Goal: Navigation & Orientation: Find specific page/section

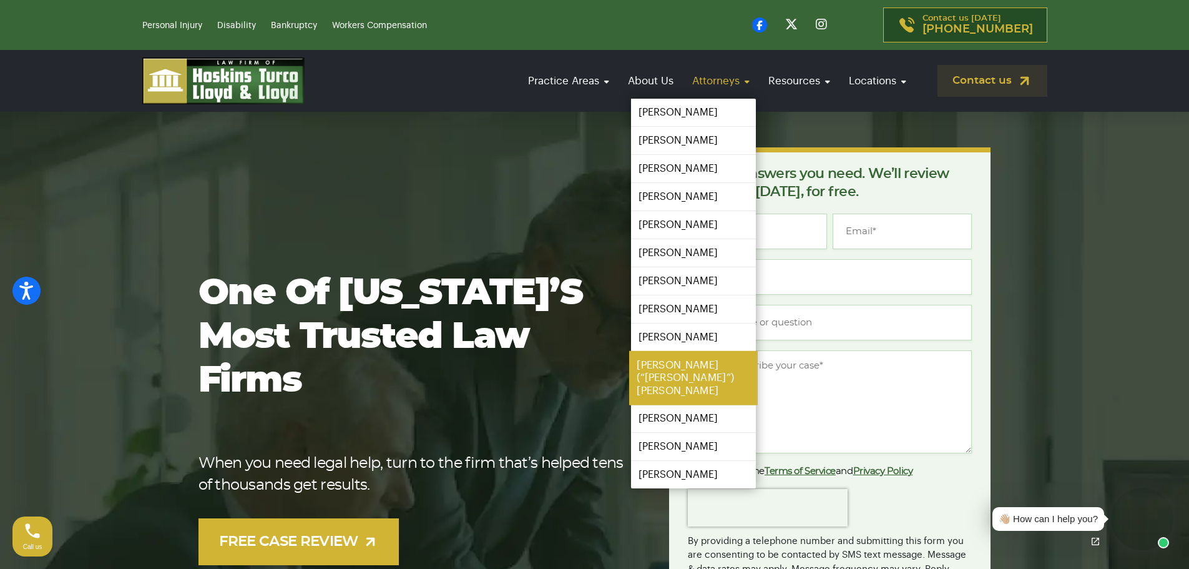
click at [671, 359] on link "[PERSON_NAME] (“[PERSON_NAME]”) [PERSON_NAME]" at bounding box center [693, 378] width 129 height 54
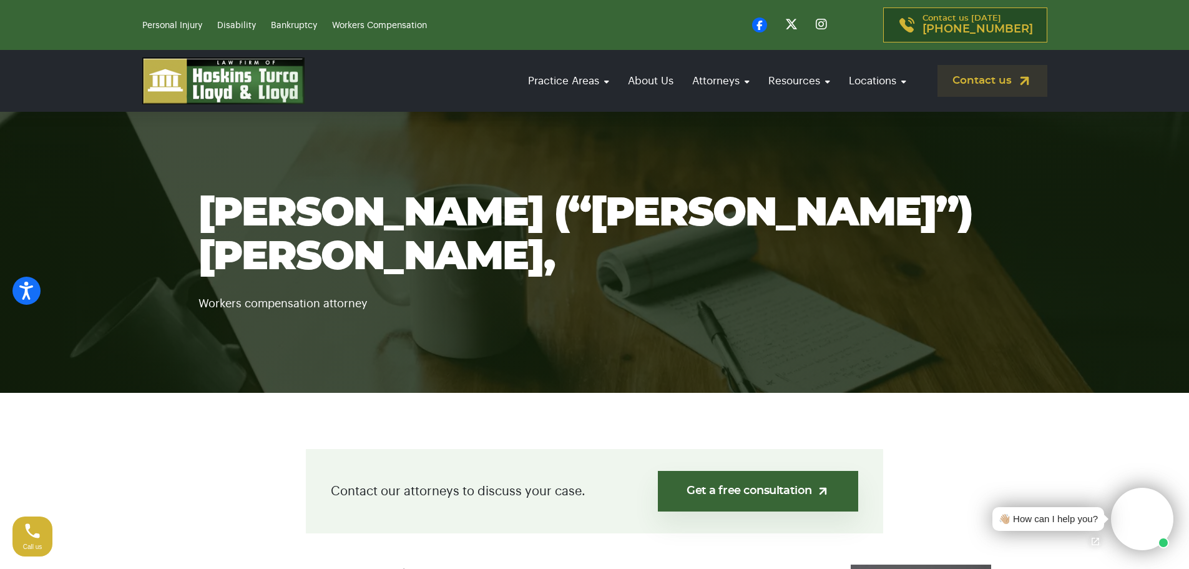
click at [203, 77] on img at bounding box center [223, 80] width 162 height 47
